Goal: Information Seeking & Learning: Learn about a topic

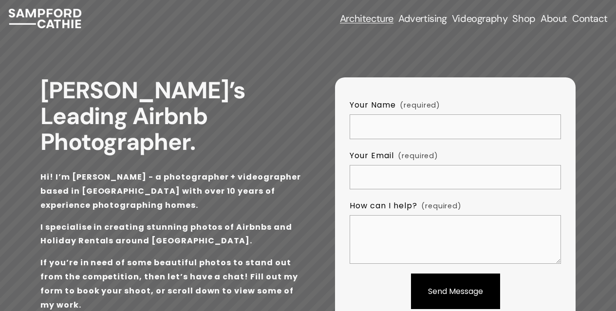
click at [0, 0] on span "Airbnb & Holiday Rentals" at bounding box center [0, 0] width 0 height 0
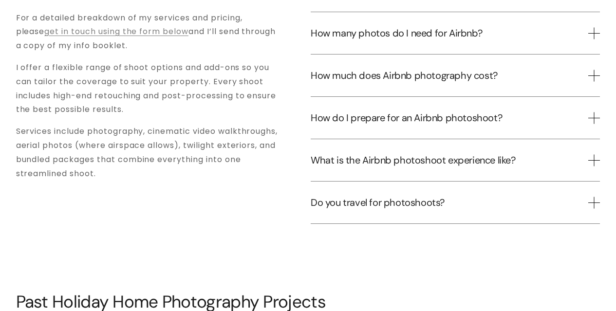
scroll to position [1121, 0]
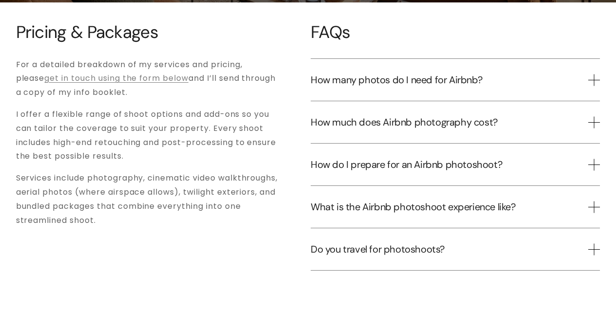
click at [502, 186] on button "What is the Airbnb photoshoot experience like?" at bounding box center [455, 207] width 289 height 42
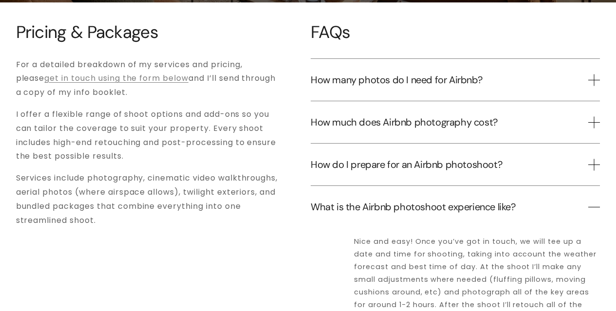
click at [448, 116] on span "How much does Airbnb photography cost?" at bounding box center [450, 122] width 278 height 13
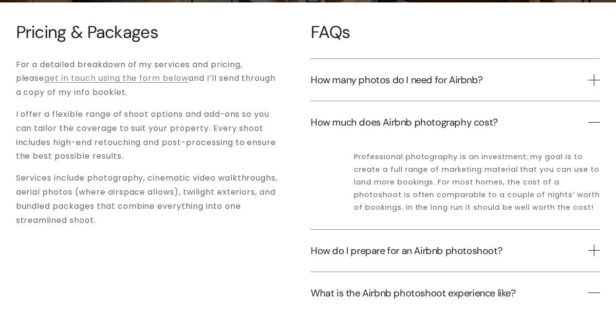
click at [422, 74] on span "How many photos do I need for Airbnb?" at bounding box center [450, 80] width 278 height 13
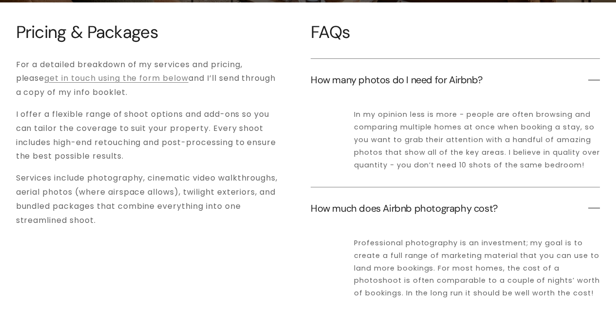
scroll to position [1315, 0]
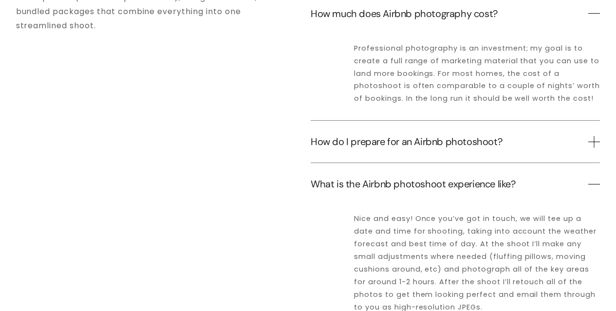
click at [322, 133] on button "How do I prepare for an Airbnb photoshoot?" at bounding box center [455, 142] width 289 height 42
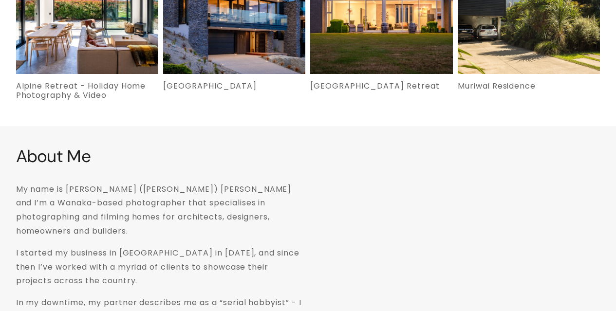
scroll to position [1949, 0]
